Goal: Check status: Check status

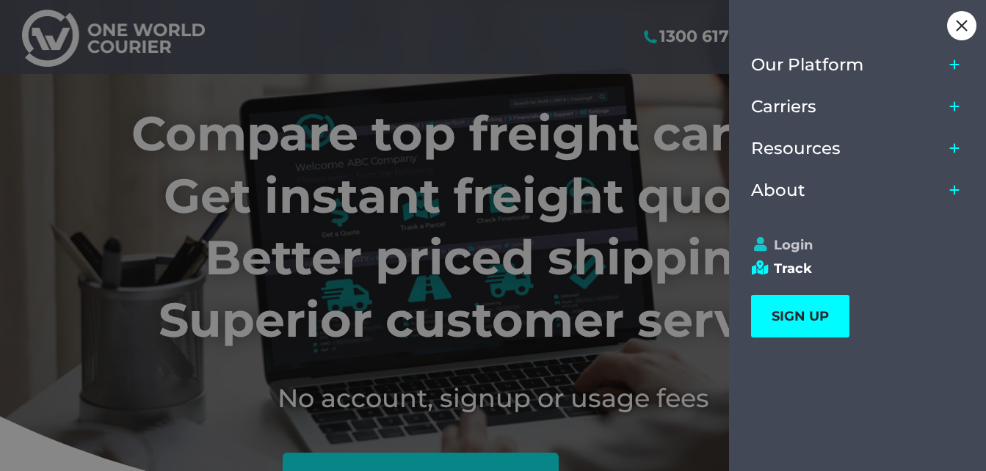
click at [780, 244] on link "Login" at bounding box center [851, 245] width 200 height 16
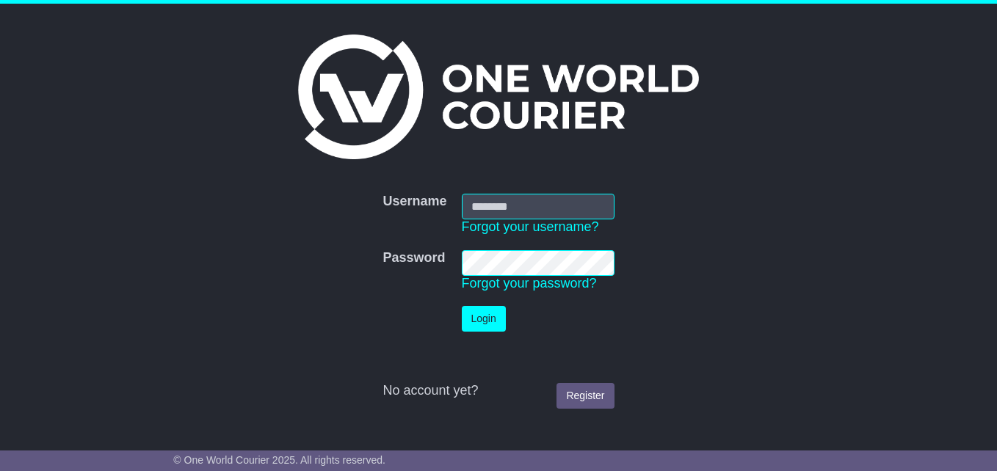
type input "**********"
click at [475, 315] on button "Login" at bounding box center [484, 319] width 44 height 26
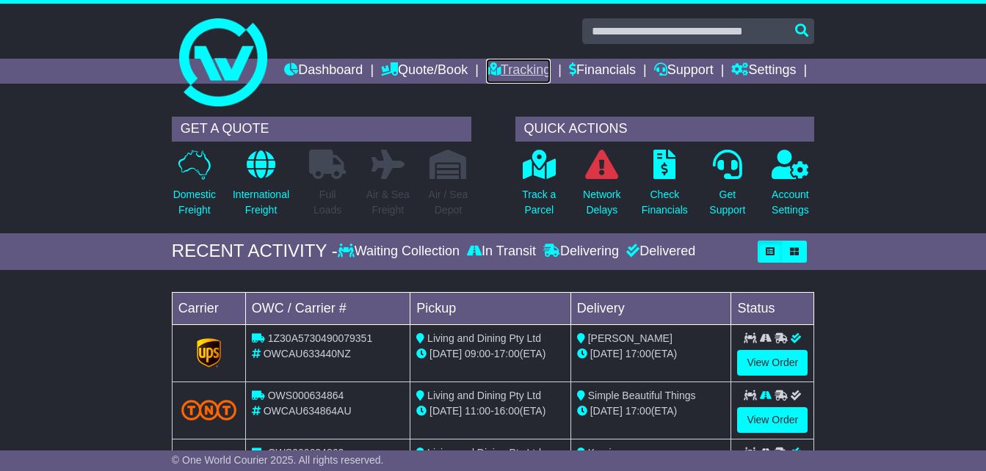
click at [551, 70] on link "Tracking" at bounding box center [518, 71] width 65 height 25
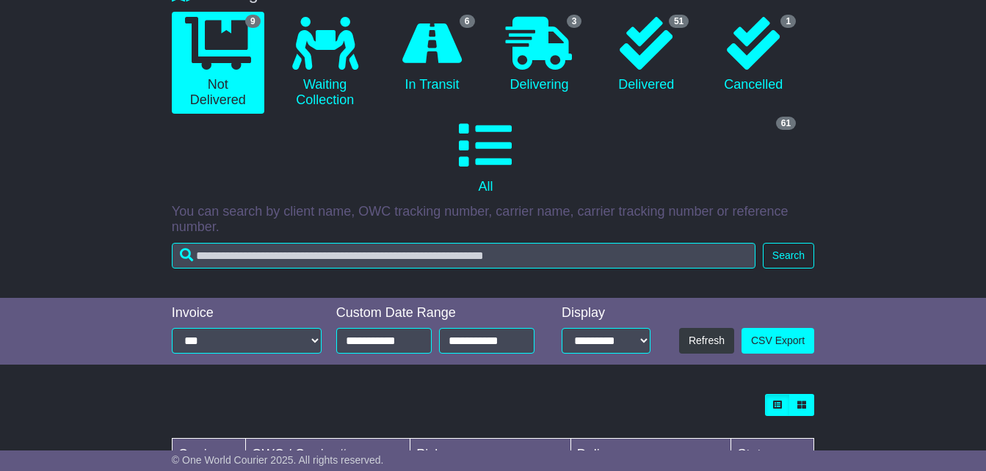
scroll to position [147, 0]
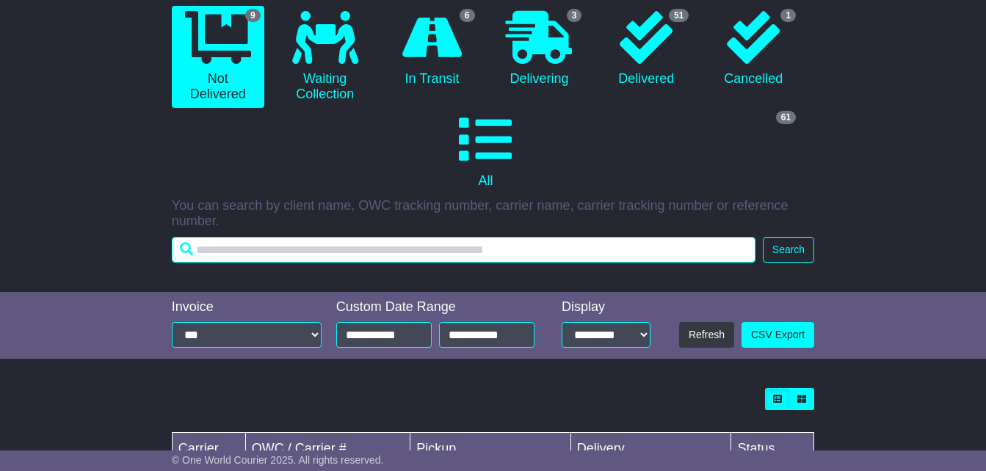
click at [300, 263] on input "text" at bounding box center [464, 250] width 584 height 26
type input "*****"
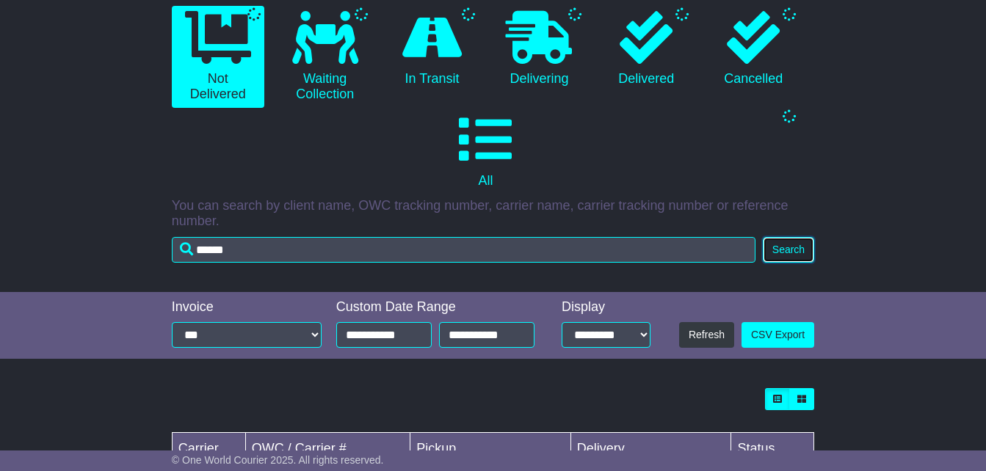
click at [791, 263] on button "Search" at bounding box center [788, 250] width 51 height 26
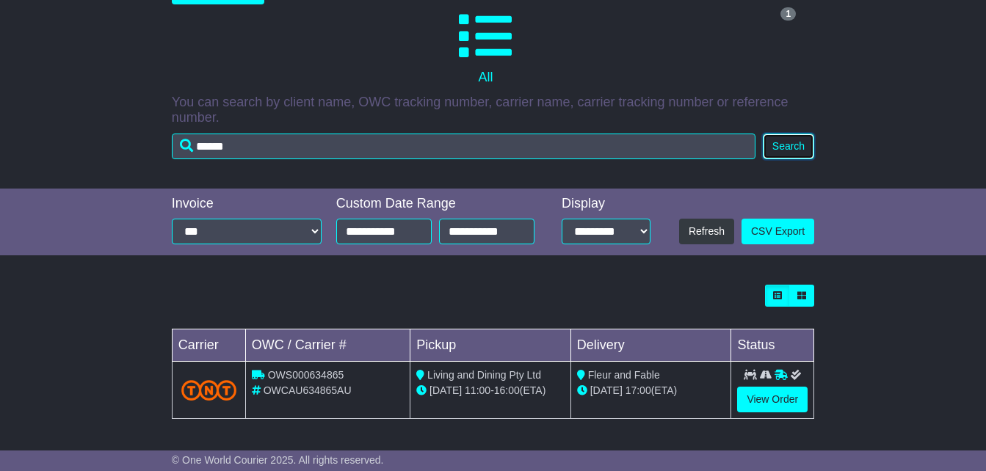
scroll to position [275, 0]
click at [767, 402] on link "View Order" at bounding box center [772, 400] width 70 height 26
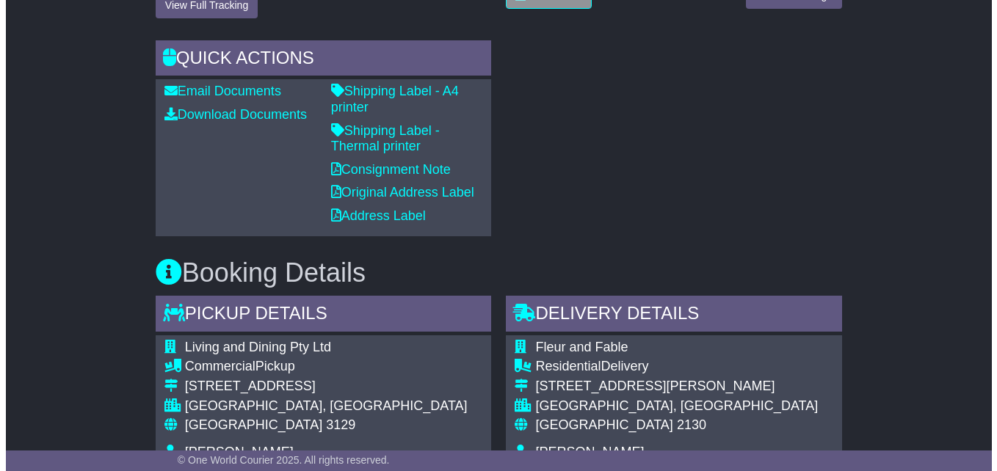
scroll to position [294, 0]
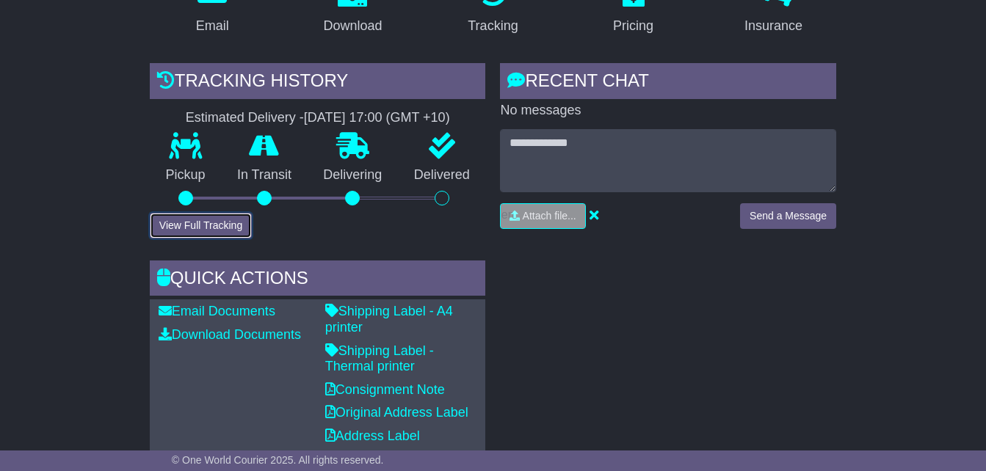
click at [226, 239] on button "View Full Tracking" at bounding box center [201, 226] width 102 height 26
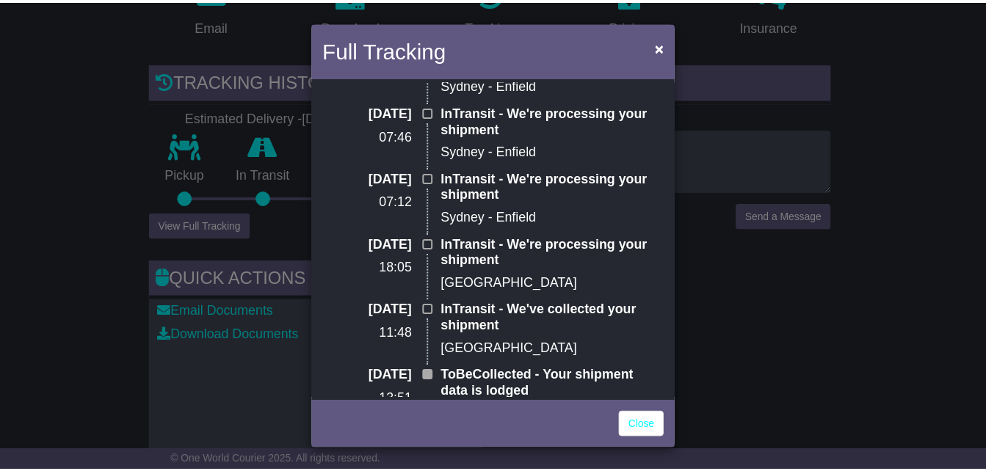
scroll to position [78, 0]
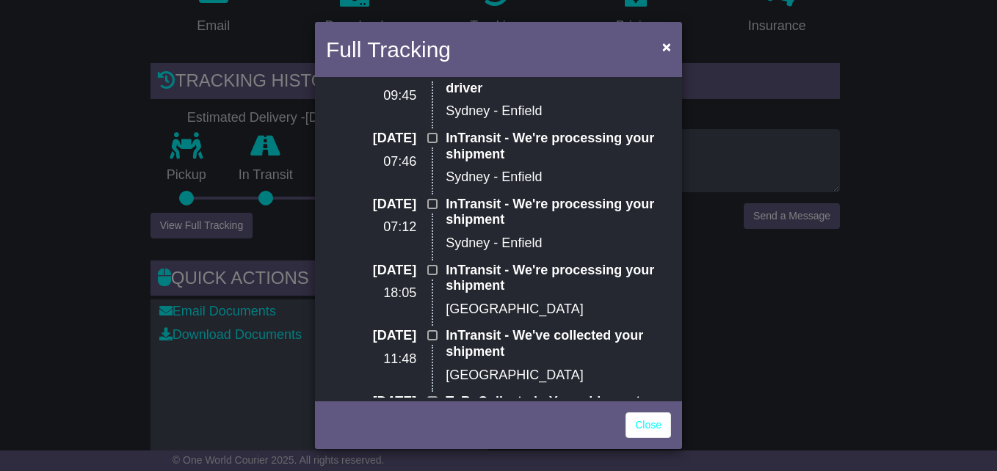
click at [882, 339] on div "Full Tracking × Delivering Estimated Delivery: [DATE] (Tue) [DATE] 09:45 Delive…" at bounding box center [498, 235] width 997 height 471
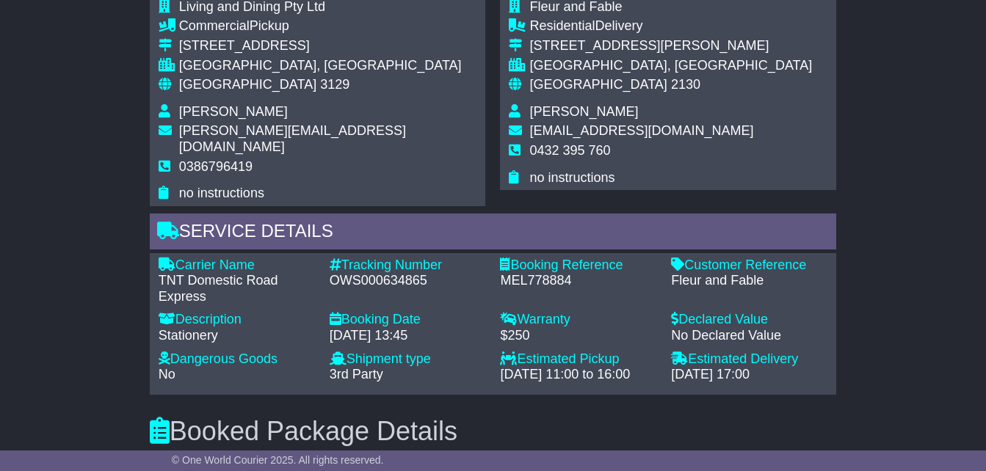
scroll to position [881, 0]
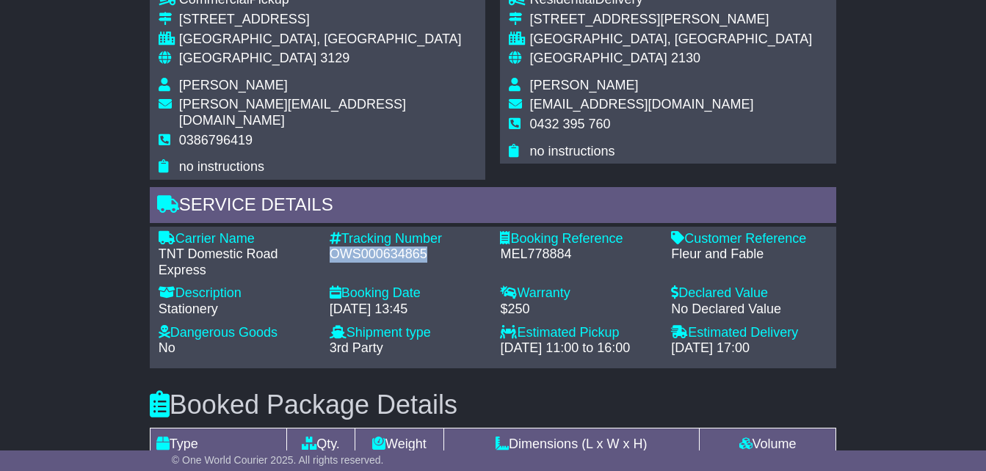
drag, startPoint x: 331, startPoint y: 262, endPoint x: 422, endPoint y: 266, distance: 91.1
click at [422, 263] on div "OWS000634865" at bounding box center [408, 255] width 156 height 16
copy div "OWS000634865"
